Goal: Communication & Community: Answer question/provide support

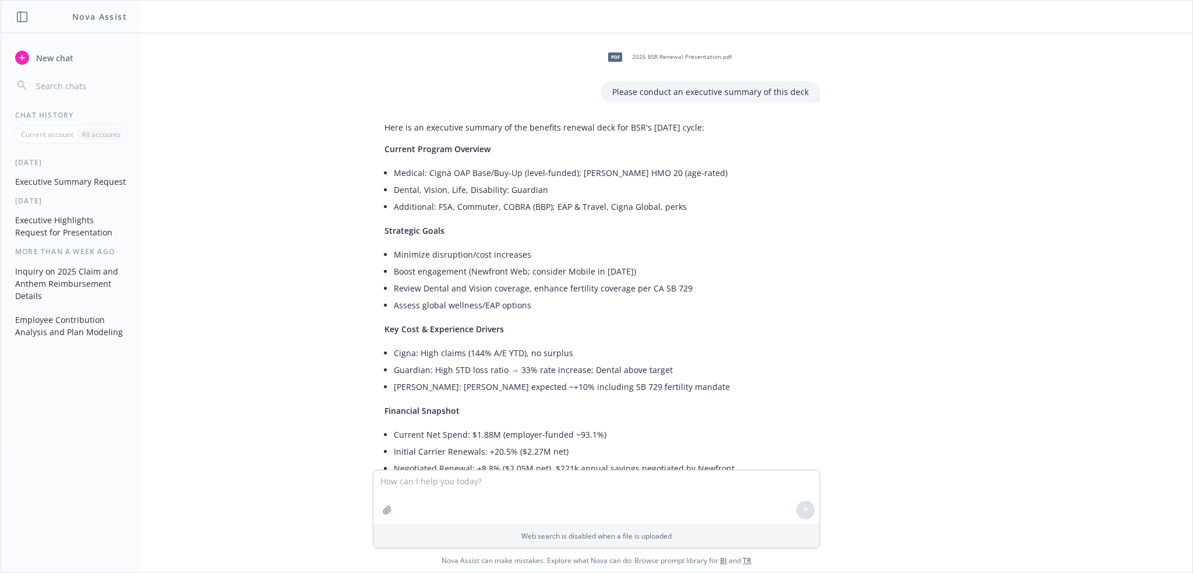
scroll to position [482, 0]
